Goal: Transaction & Acquisition: Subscribe to service/newsletter

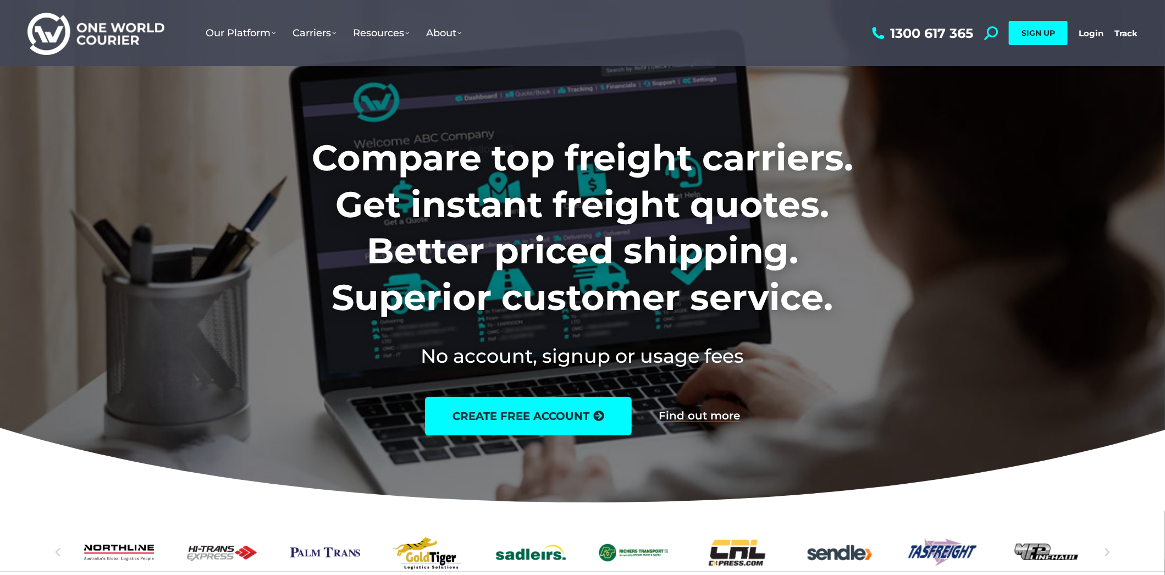
drag, startPoint x: 259, startPoint y: 389, endPoint x: 656, endPoint y: 366, distance: 397.0
click at [270, 383] on div "Compare top freight carriers. Get instant freight quotes. Better priced shippin…" at bounding box center [582, 274] width 719 height 356
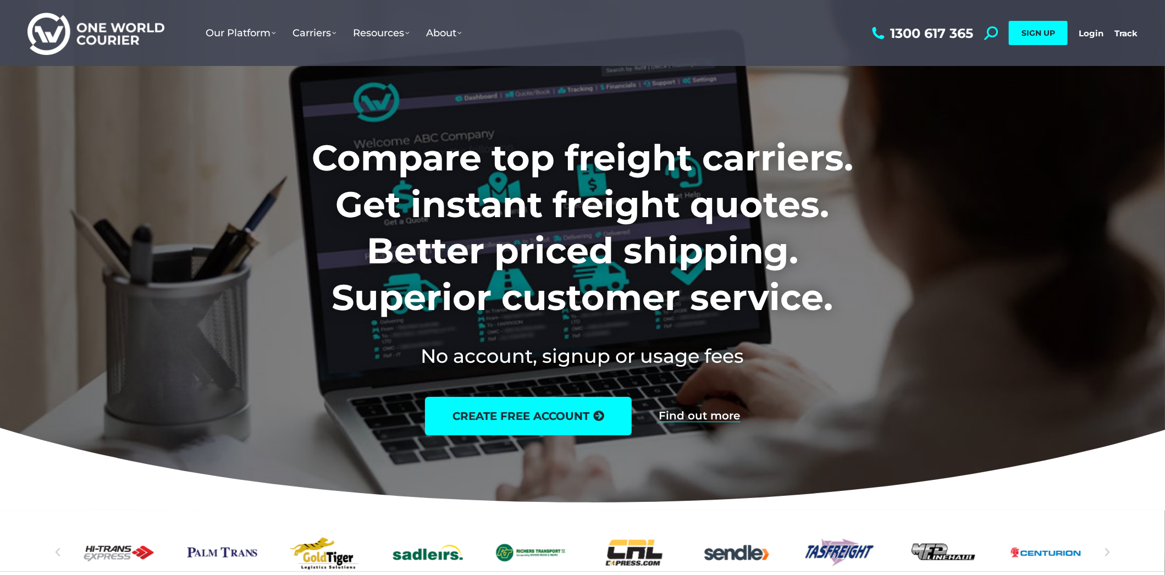
click at [545, 199] on h1 "Compare top freight carriers. Get instant freight quotes. Better priced shippin…" at bounding box center [582, 228] width 687 height 186
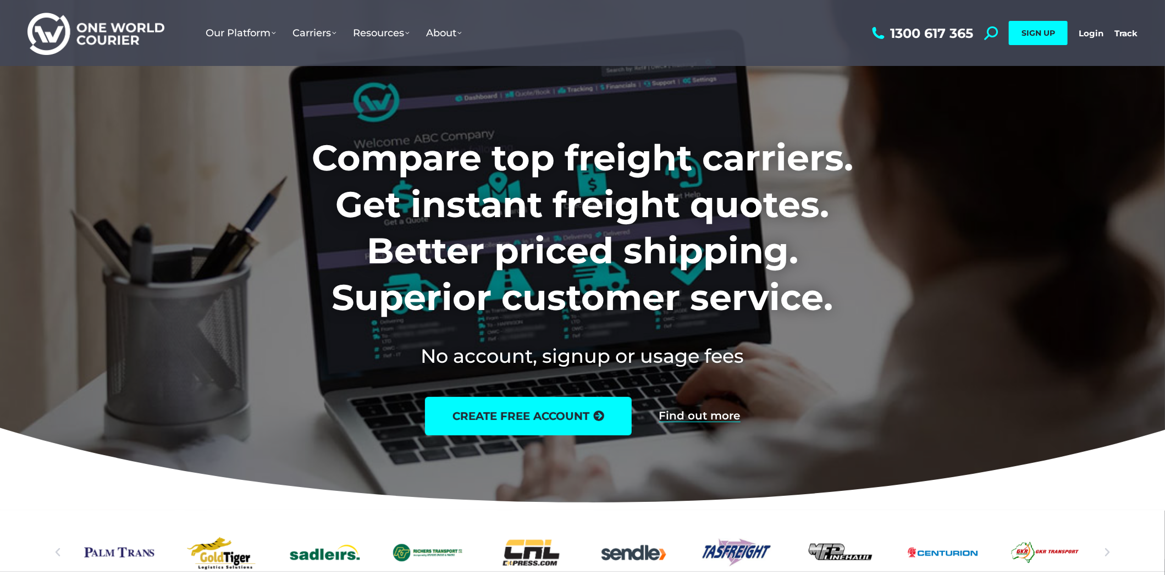
click at [672, 267] on h1 "Compare top freight carriers. Get instant freight quotes. Better priced shippin…" at bounding box center [582, 228] width 687 height 186
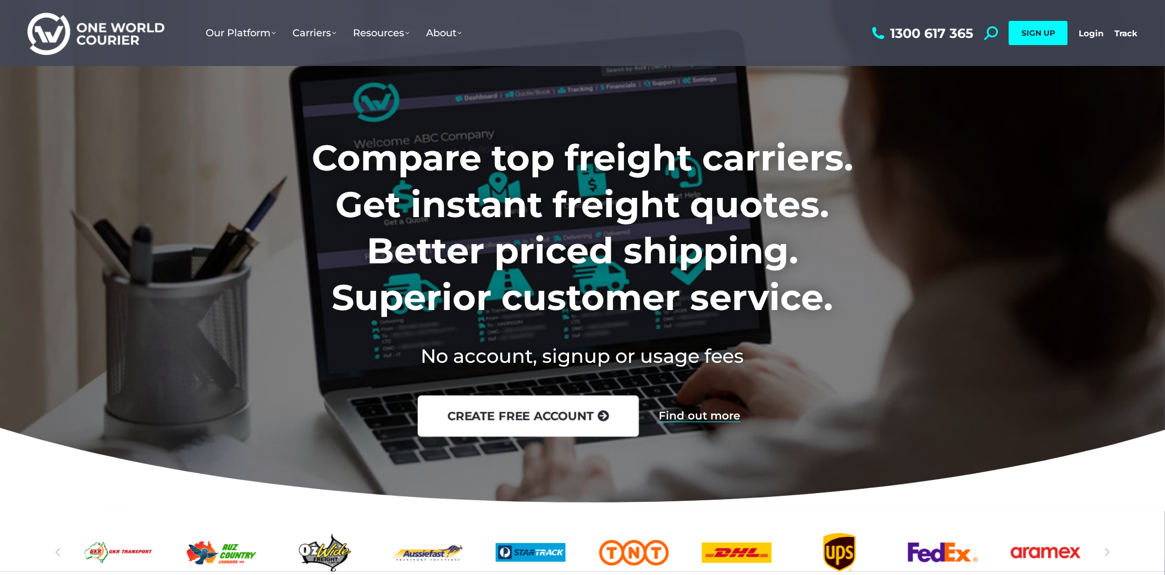
click at [560, 418] on link "create free account" at bounding box center [527, 416] width 221 height 41
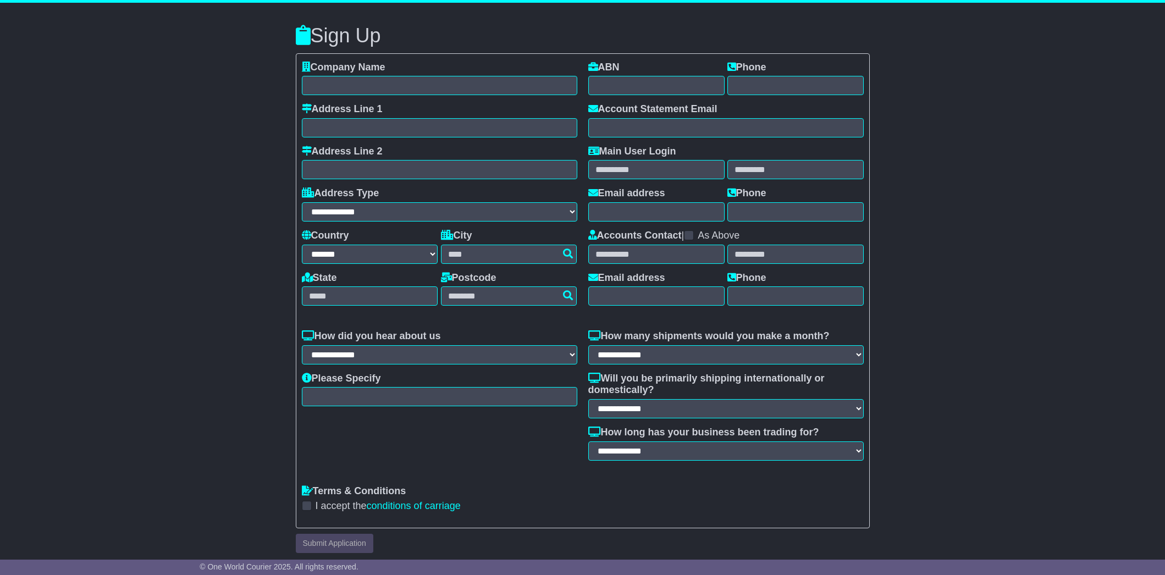
select select "**"
